Goal: Information Seeking & Learning: Learn about a topic

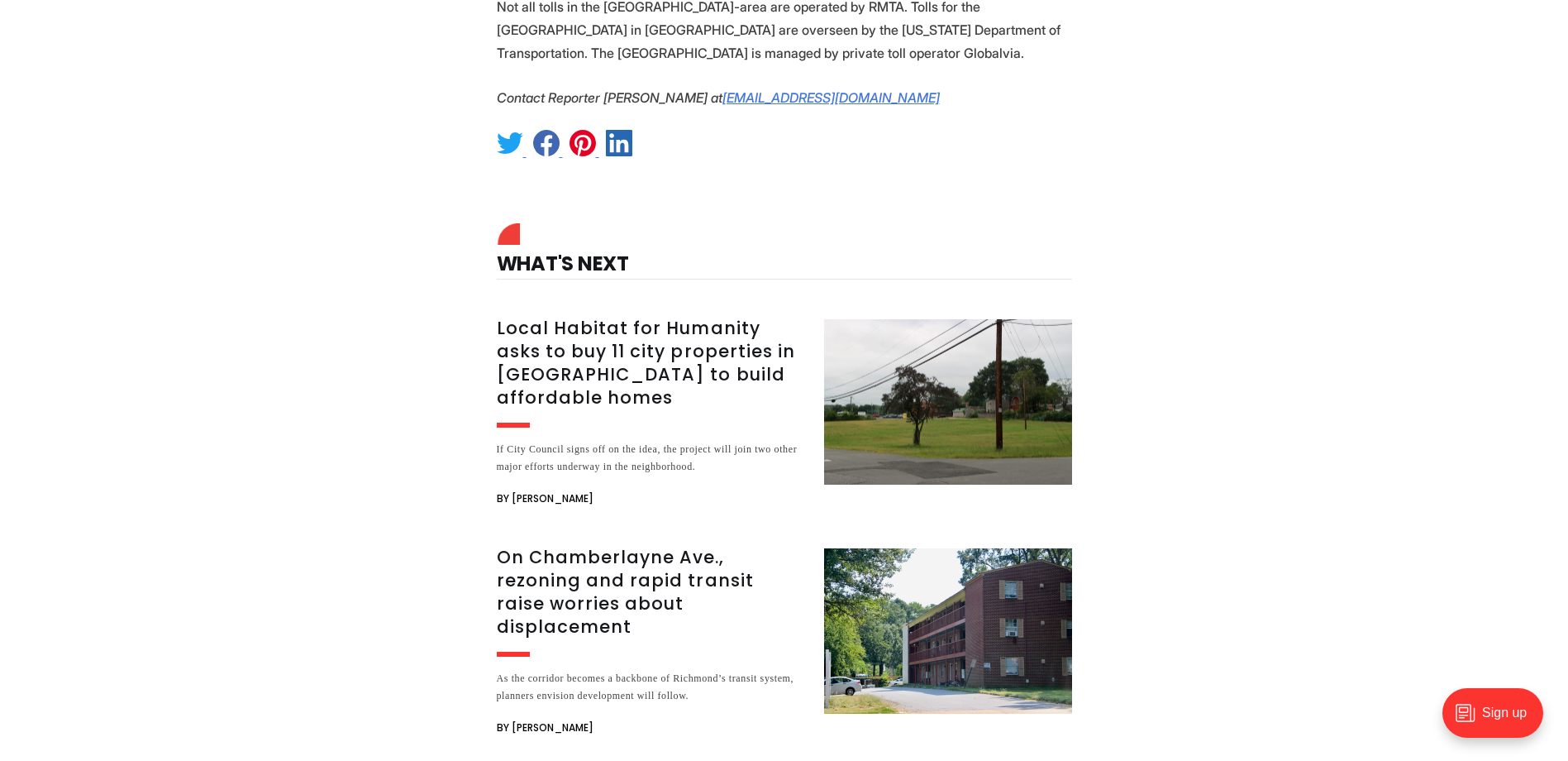
scroll to position [3484, 0]
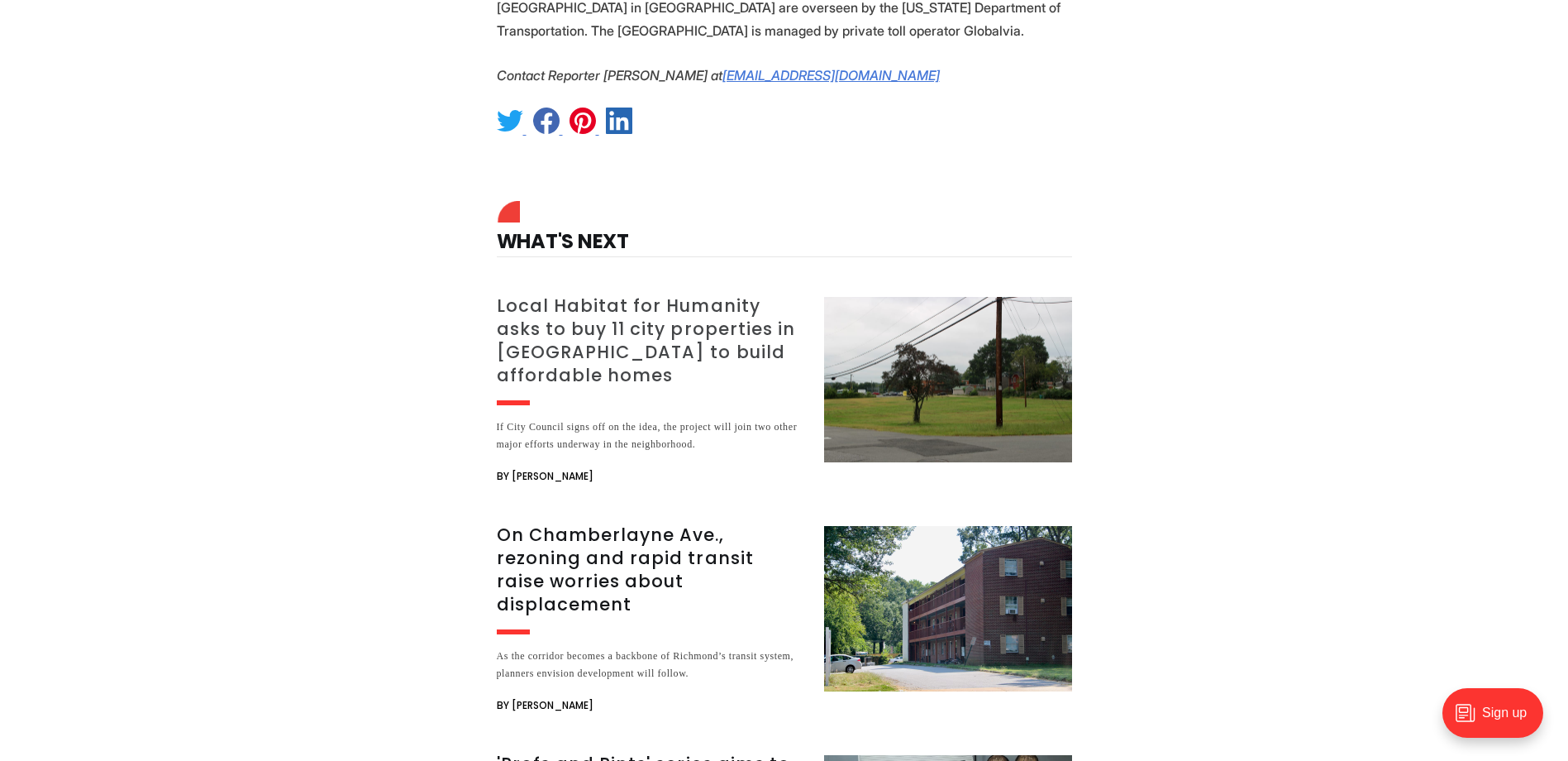
click at [611, 295] on h3 "Local Habitat for Humanity asks to buy 11 city properties in [GEOGRAPHIC_DATA] …" at bounding box center [650, 340] width 308 height 93
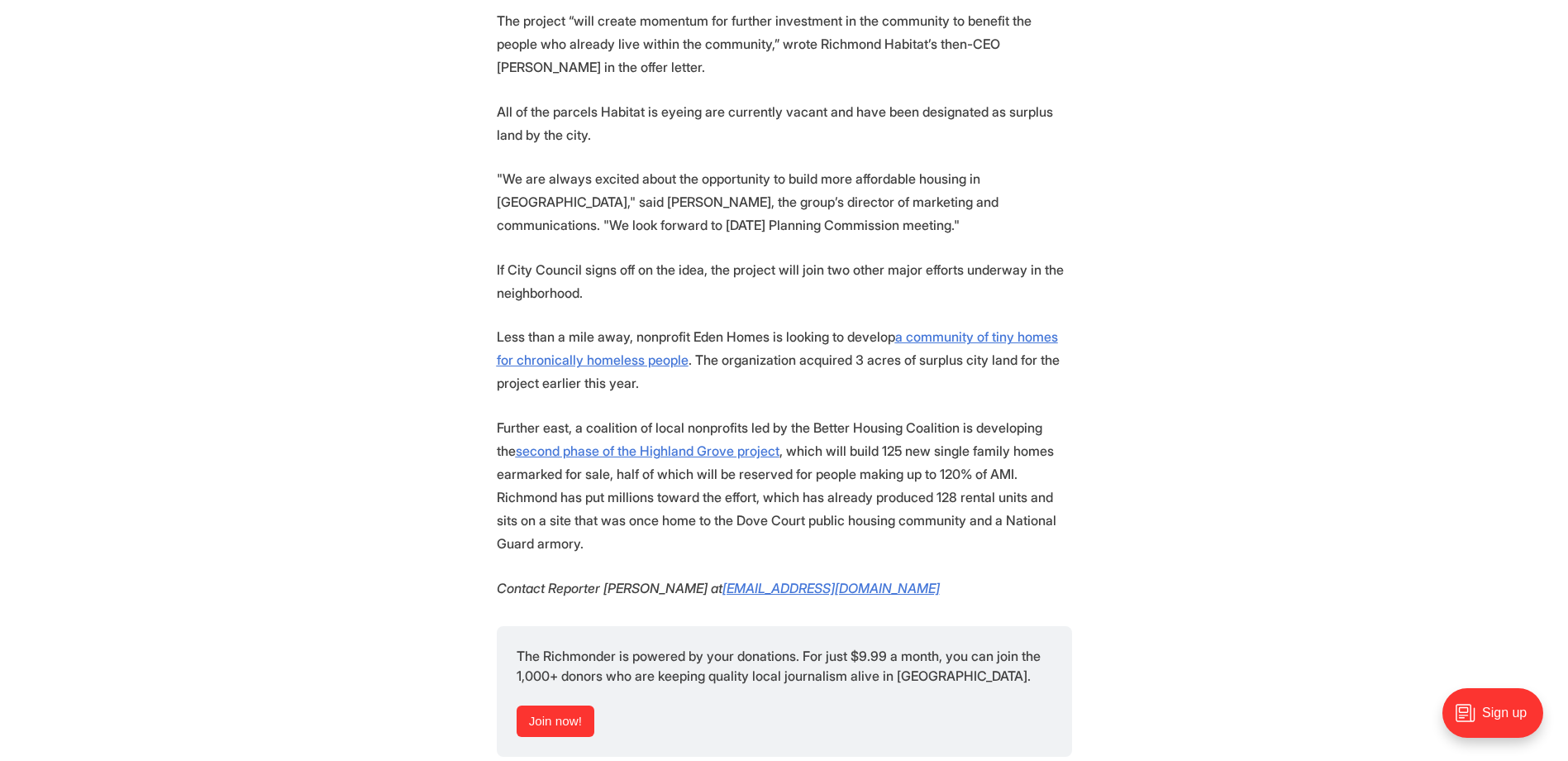
scroll to position [1874, 0]
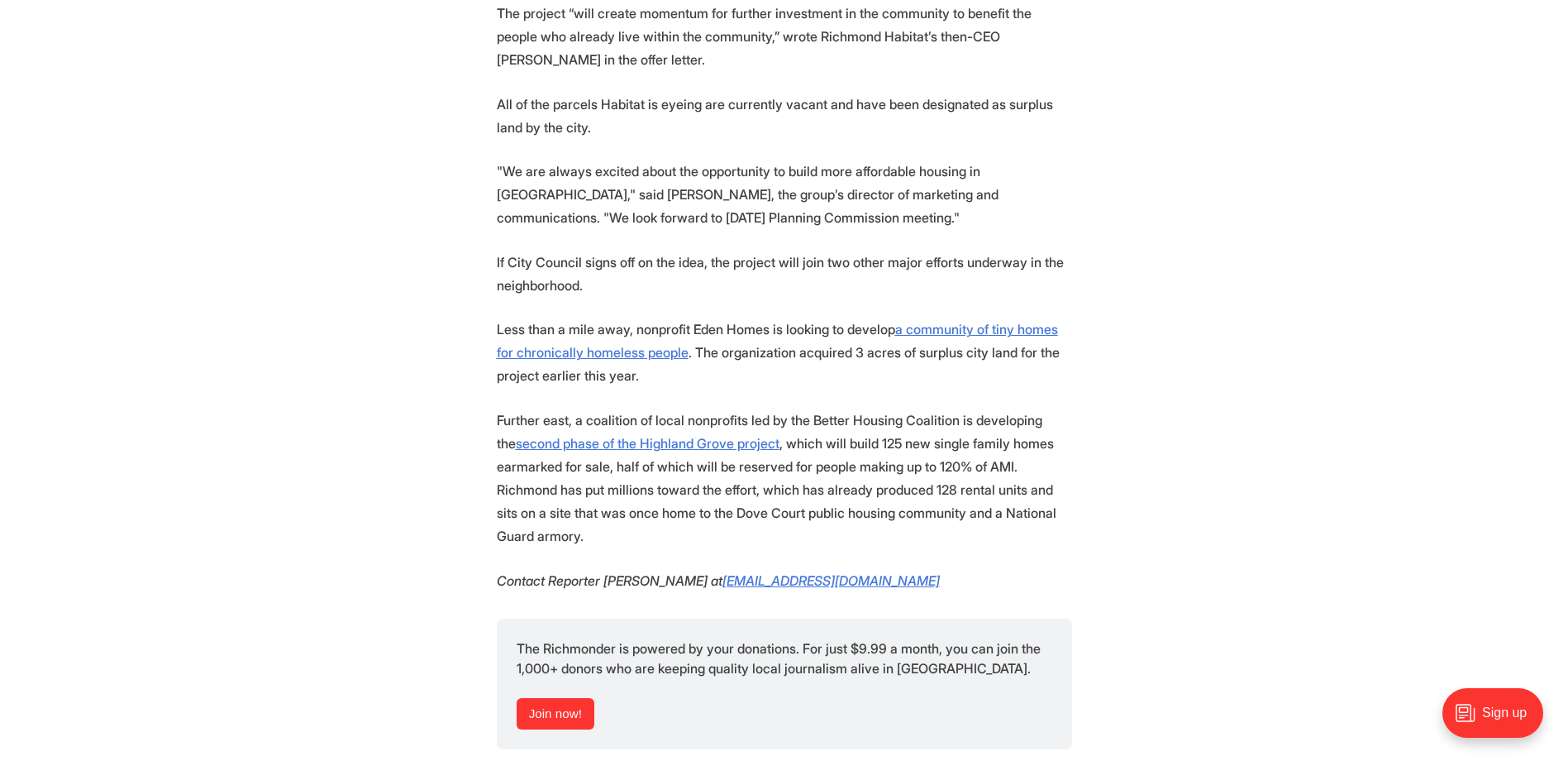
click at [951, 317] on p "Less than a mile away, nonprofit Eden Homes is looking to develop a community o…" at bounding box center [784, 352] width 576 height 70
click at [982, 321] on u "a community of tiny homes for chronically homeless people" at bounding box center [777, 340] width 561 height 40
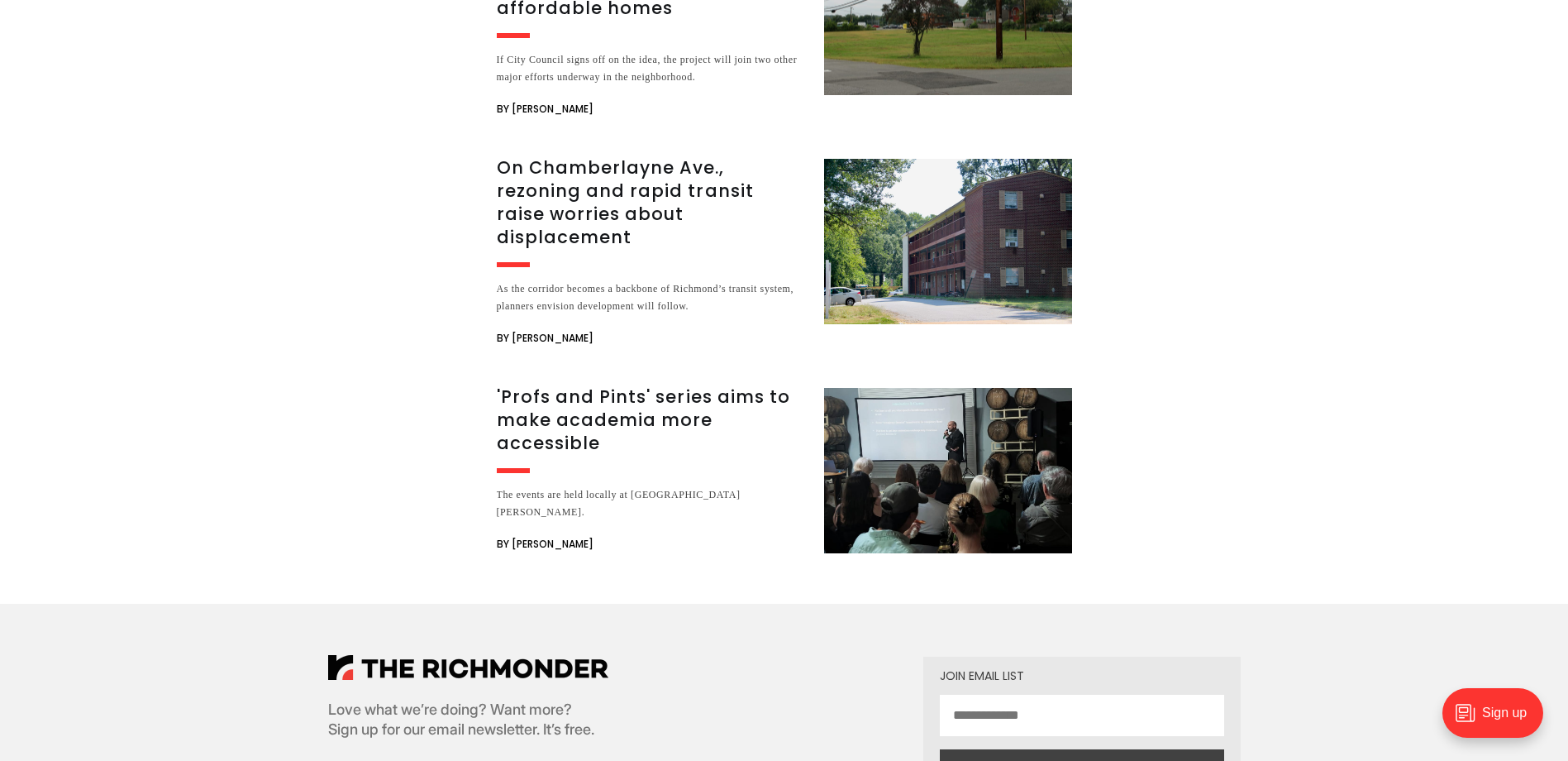
scroll to position [4167, 0]
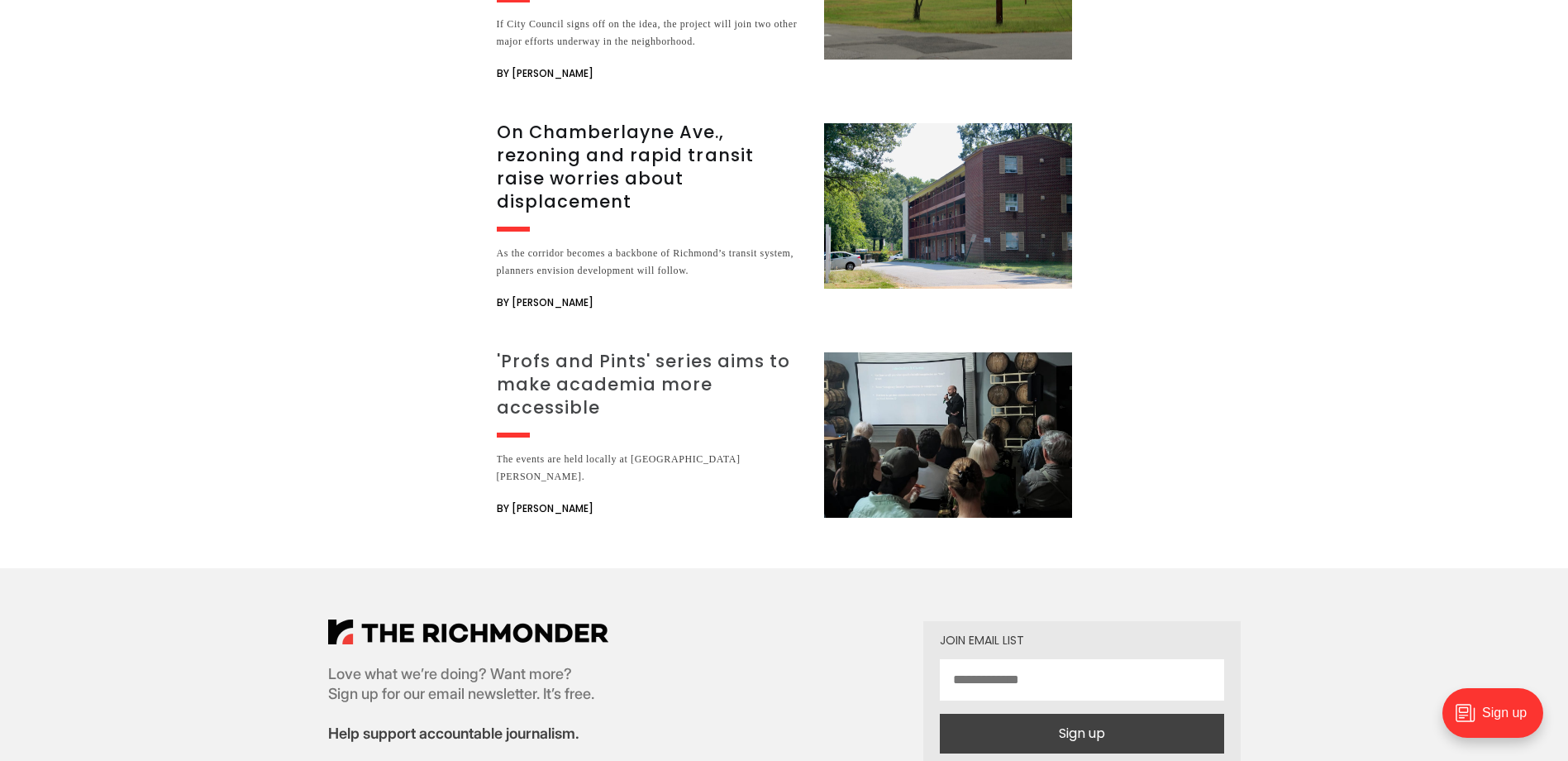
click at [592, 350] on h3 "'Profs and Pints' series aims to make academia more accessible" at bounding box center [650, 384] width 308 height 70
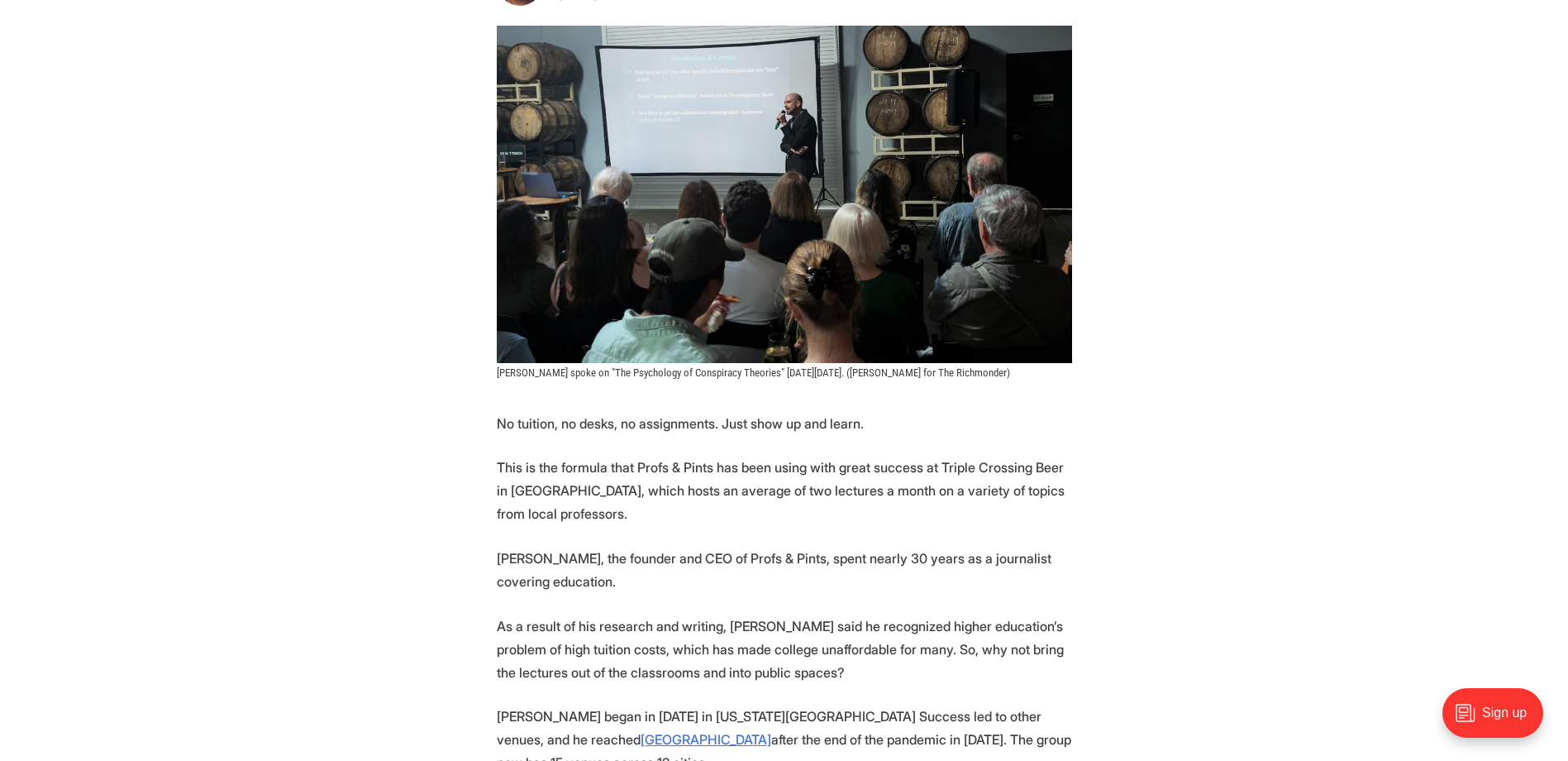
scroll to position [354, 0]
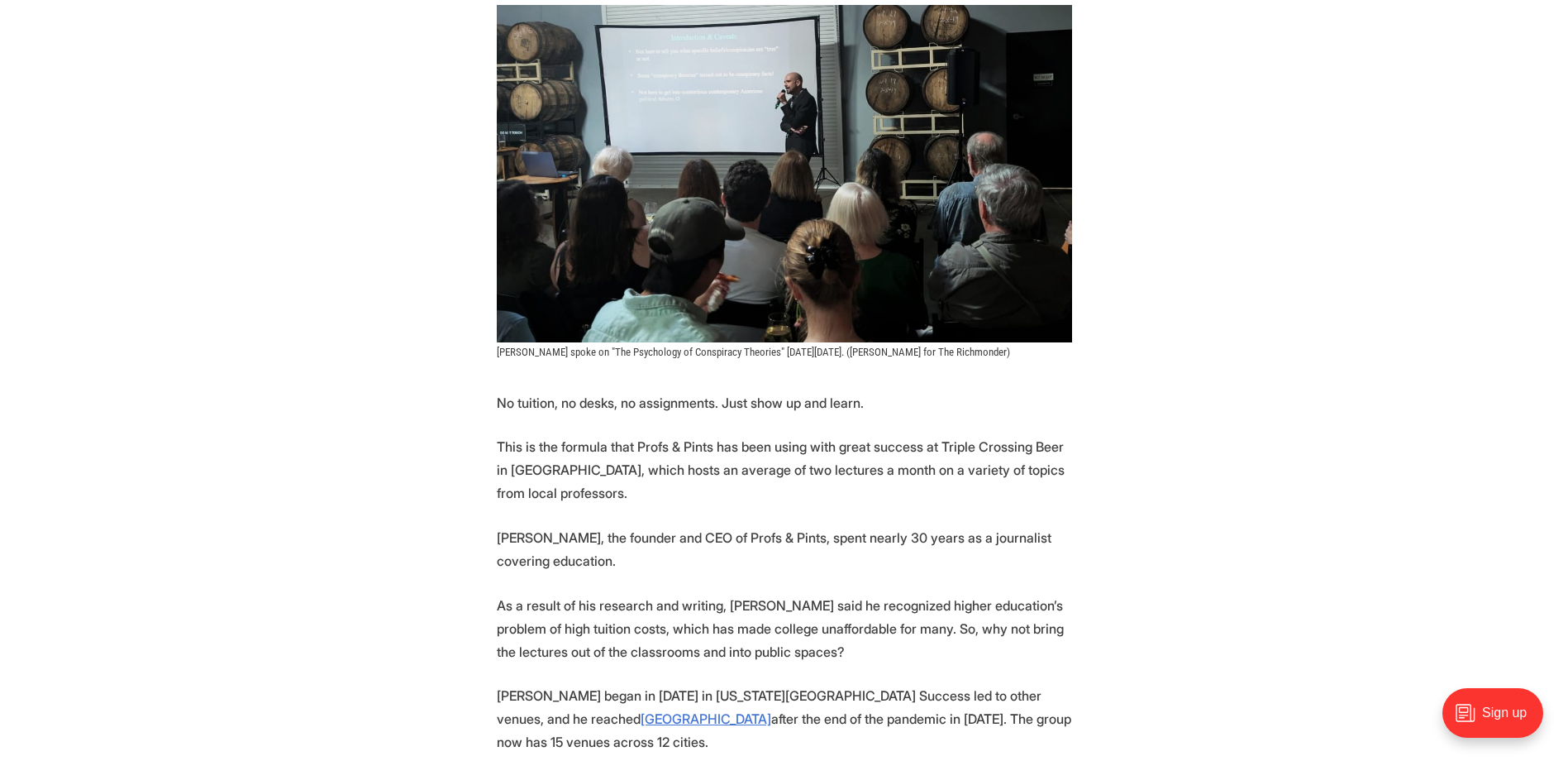
drag, startPoint x: 1555, startPoint y: 660, endPoint x: 1564, endPoint y: 670, distance: 13.5
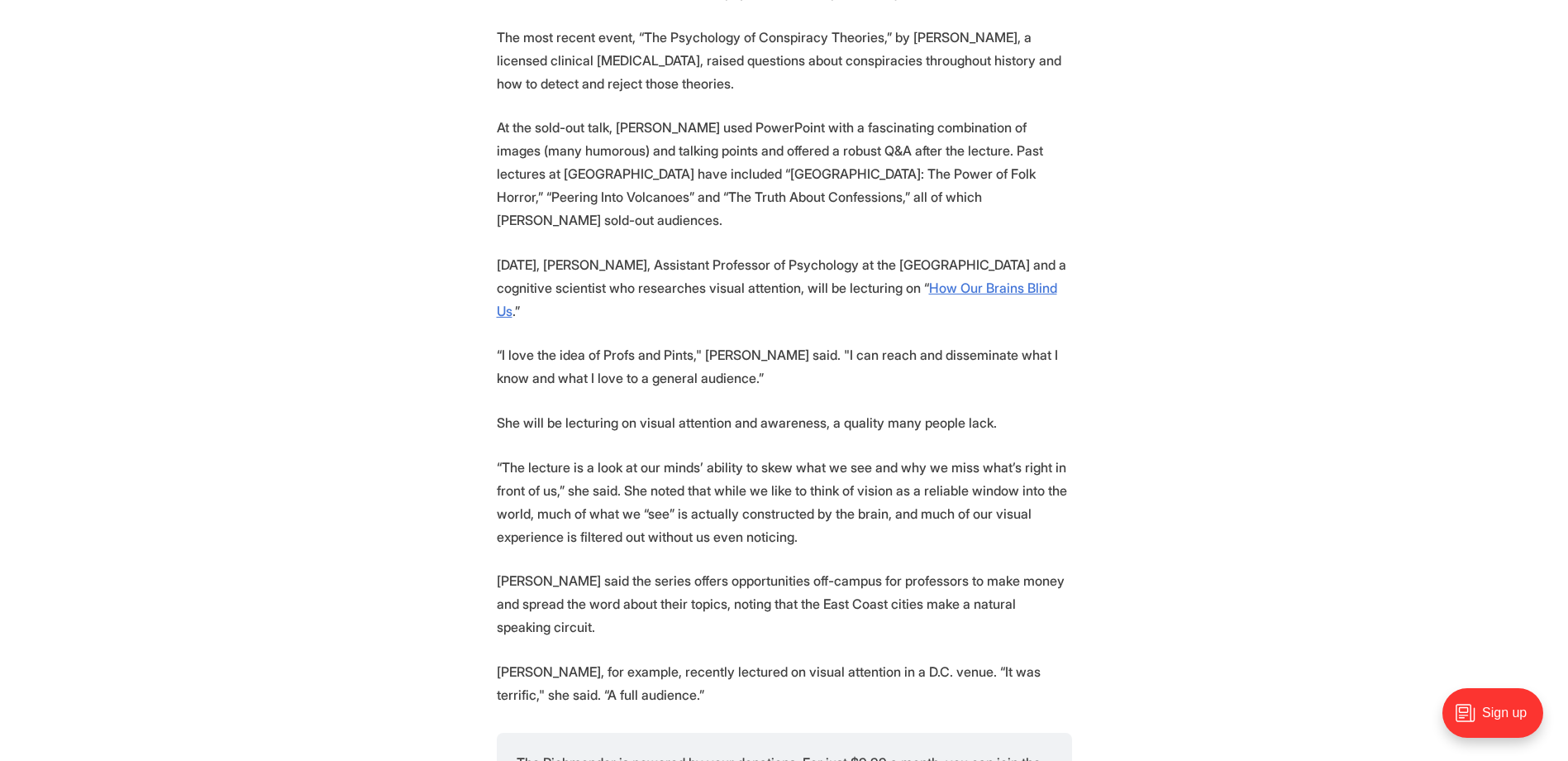
scroll to position [1947, 0]
